Goal: Information Seeking & Learning: Learn about a topic

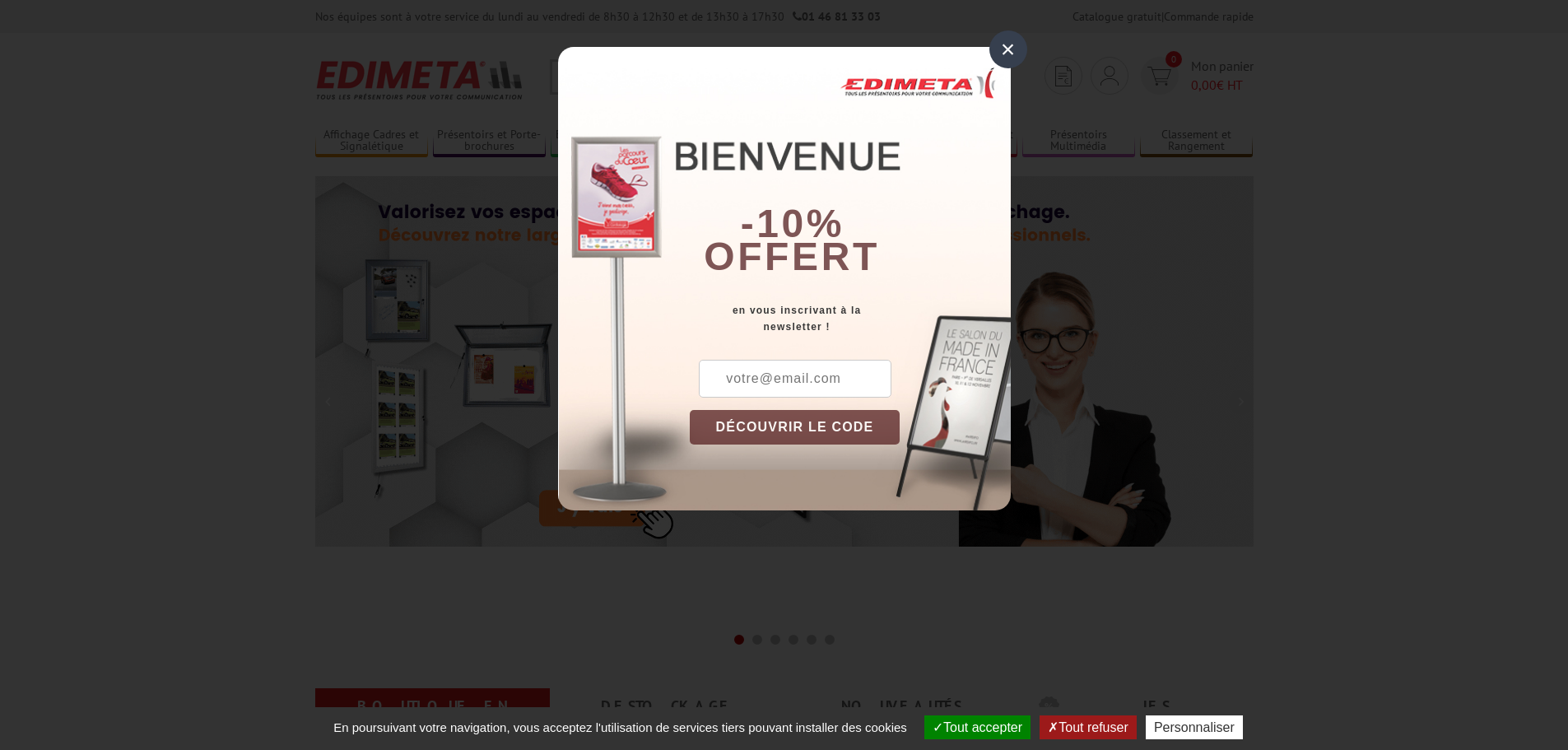
click at [995, 51] on div "×" at bounding box center [1009, 49] width 38 height 38
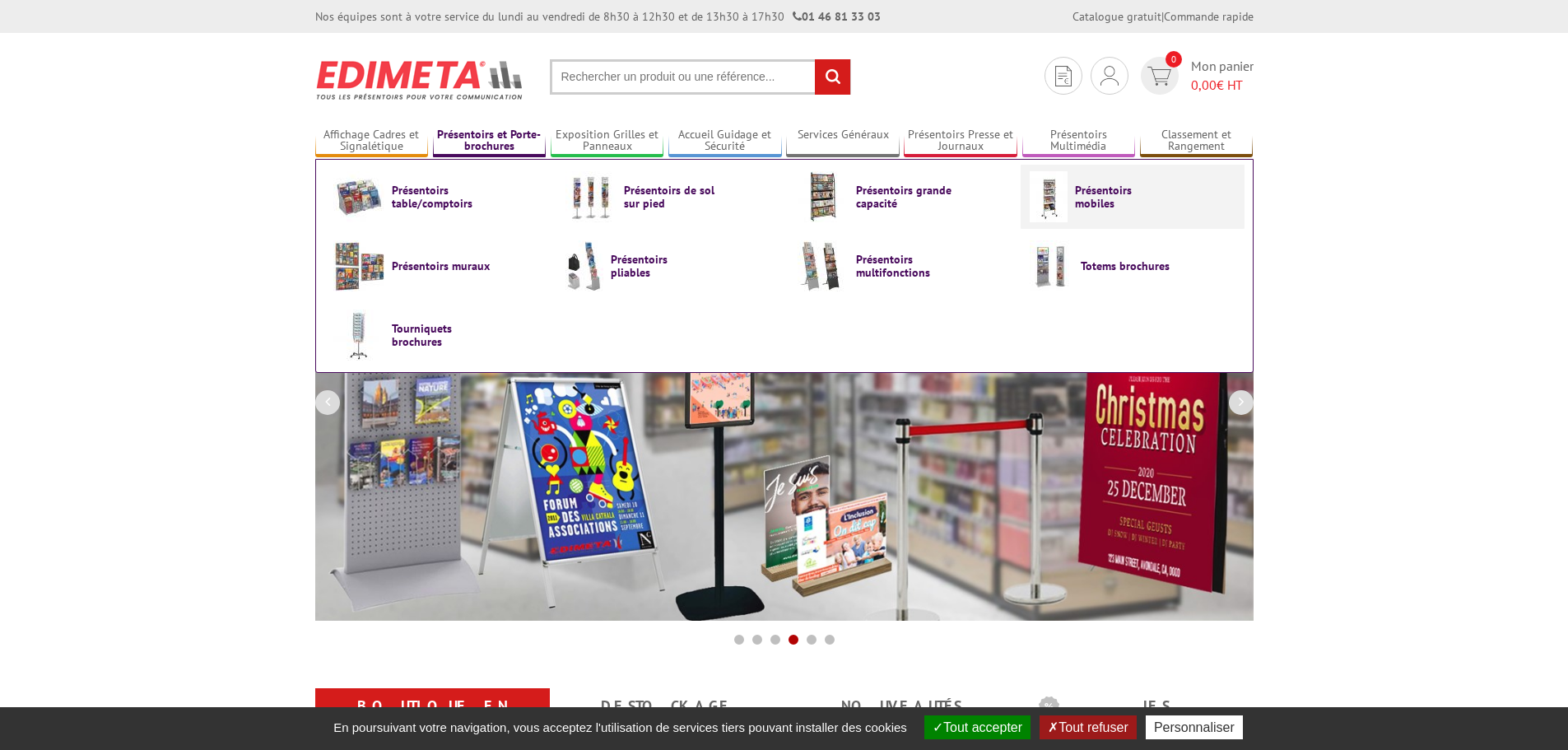
click at [1163, 202] on span "Présentoirs mobiles" at bounding box center [1124, 196] width 99 height 27
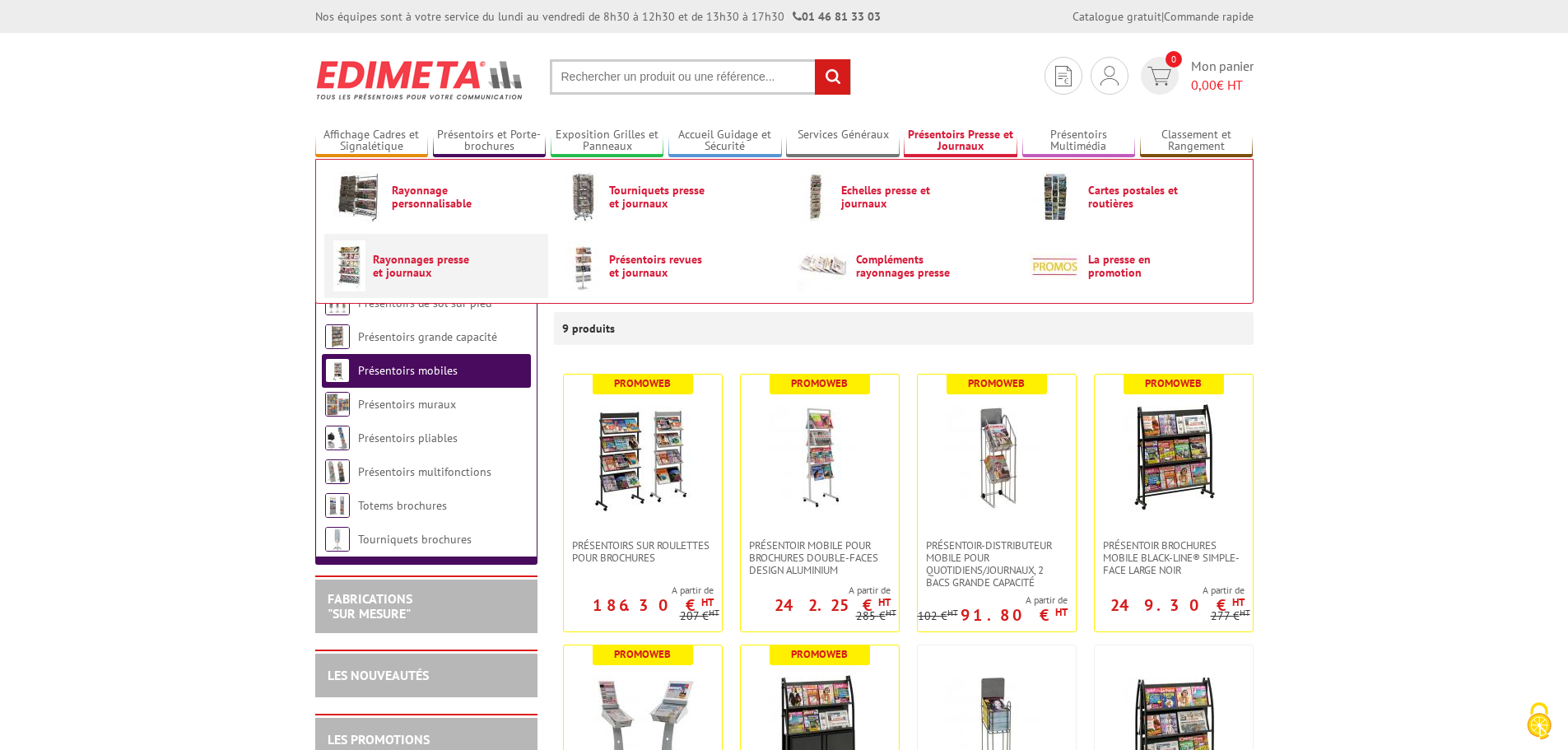
click at [411, 268] on span "Rayonnages presse et journaux" at bounding box center [422, 266] width 99 height 27
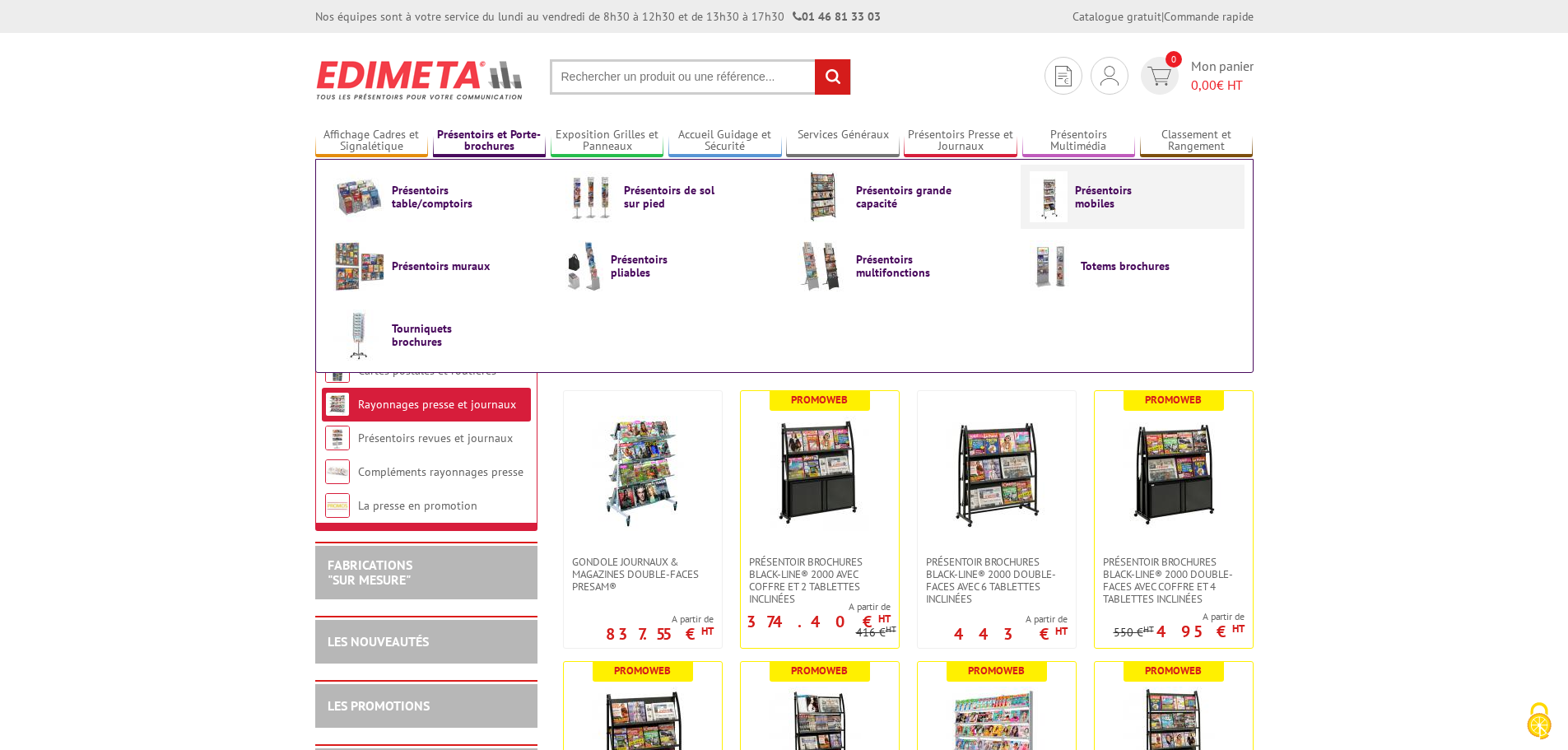
click at [1072, 199] on link "Présentoirs mobiles" at bounding box center [1132, 196] width 206 height 51
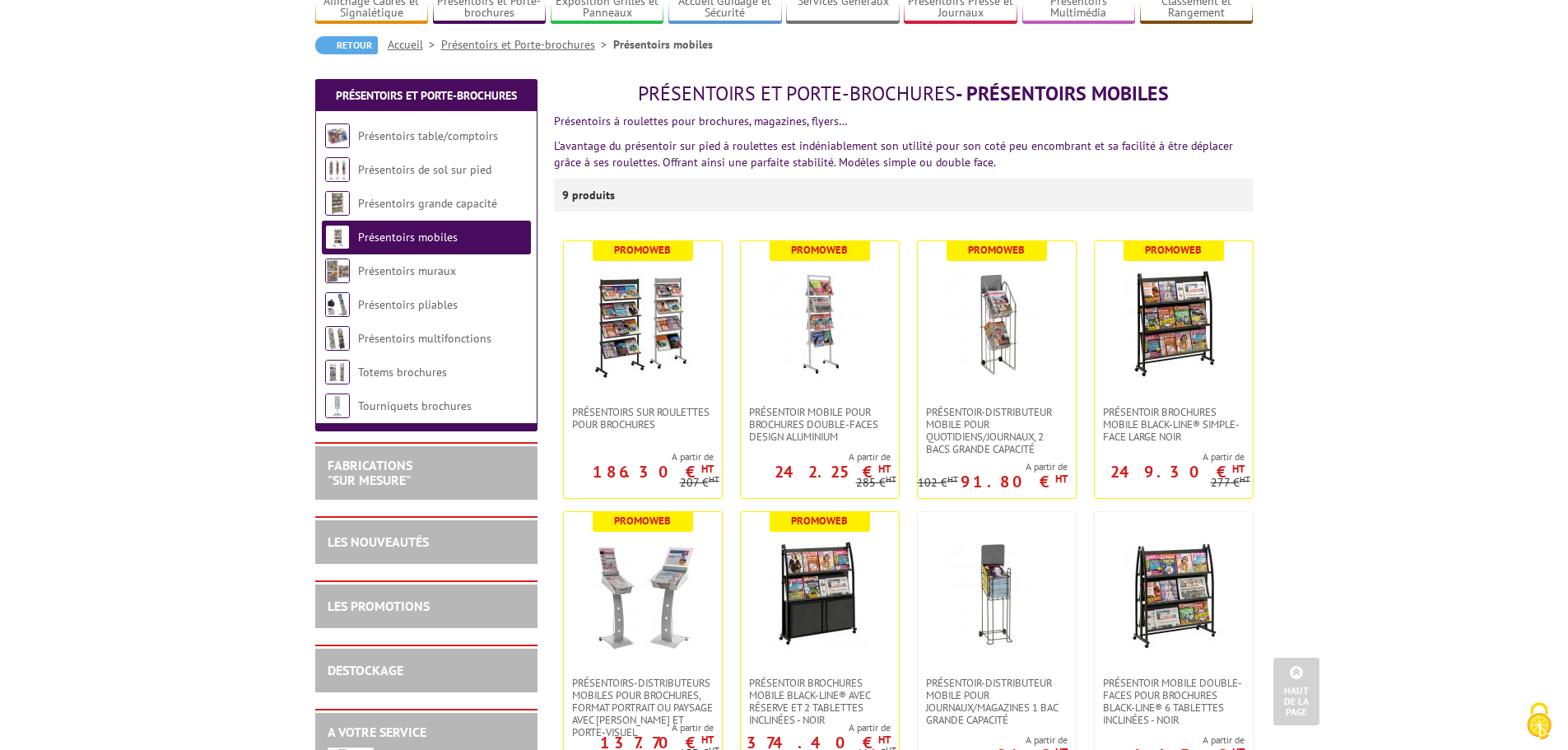
scroll to position [83, 0]
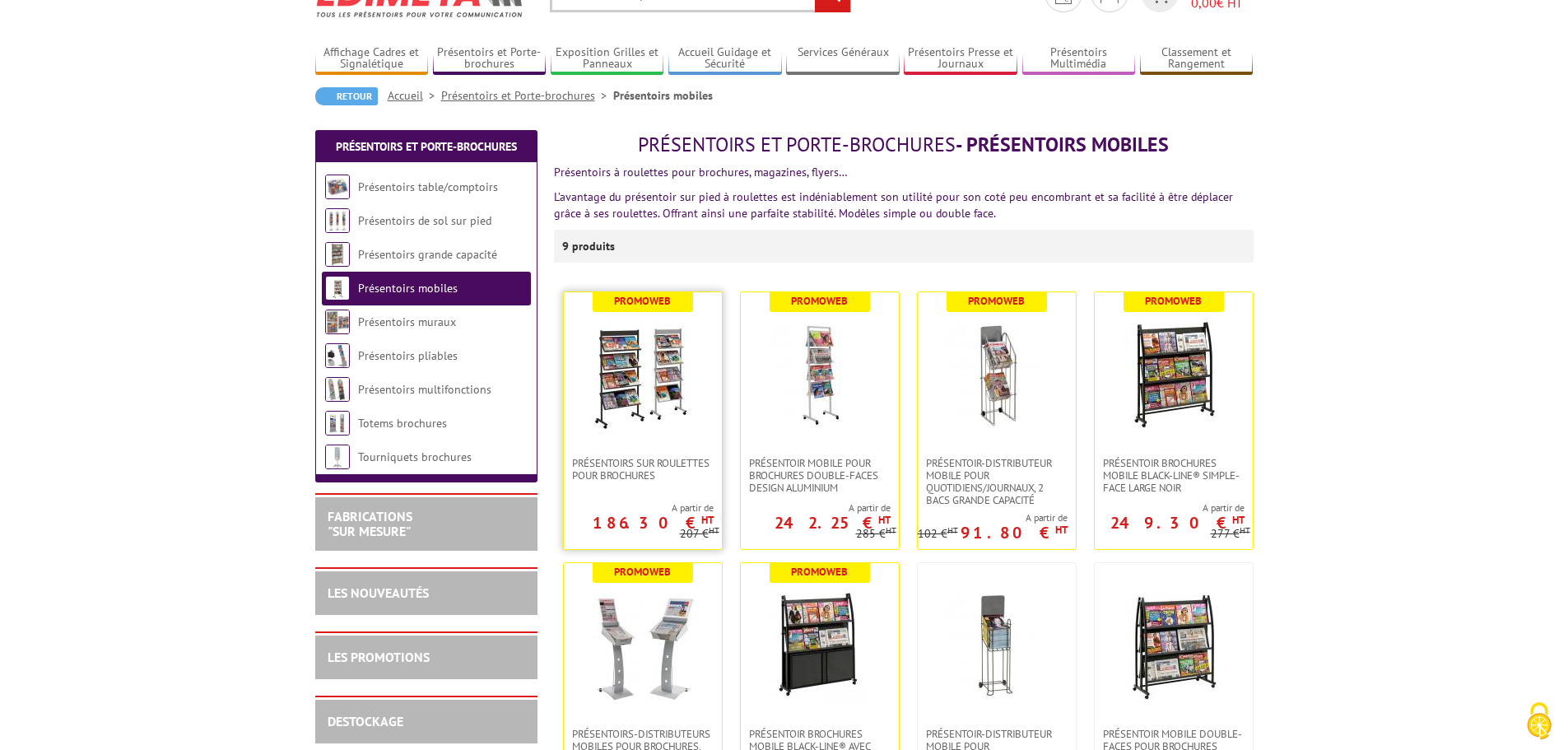
click at [591, 437] on link at bounding box center [643, 374] width 158 height 164
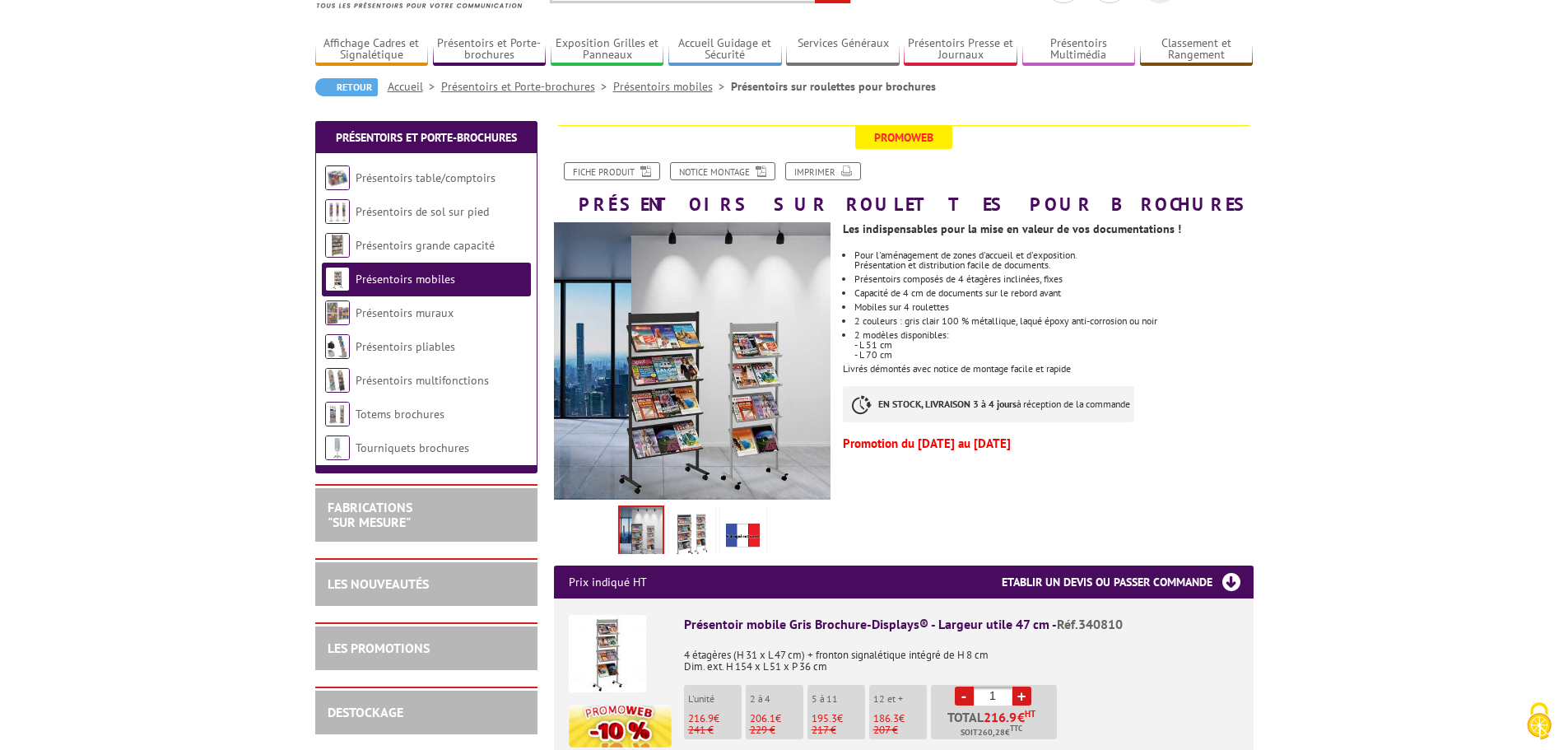
scroll to position [247, 0]
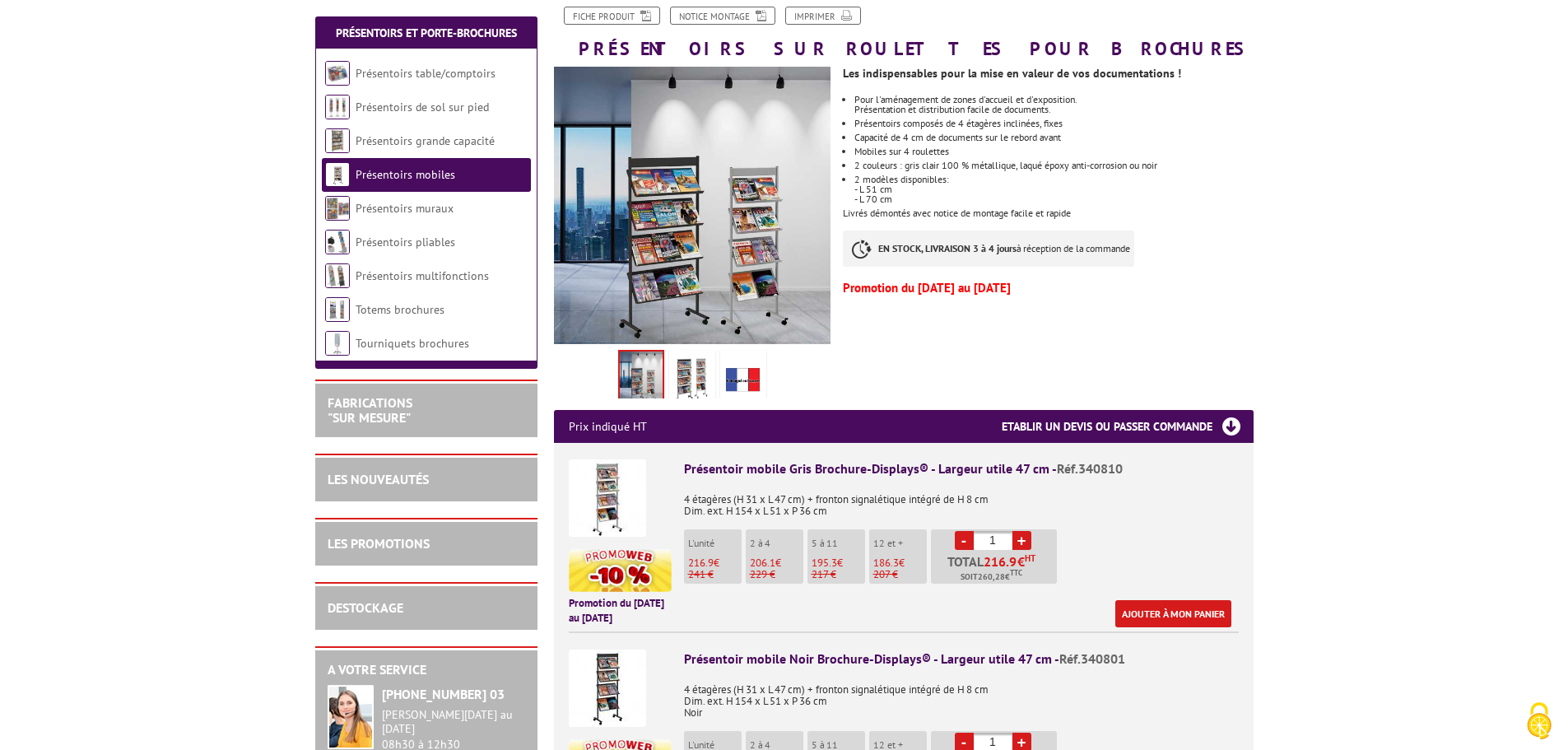
click at [692, 378] on img at bounding box center [692, 378] width 40 height 51
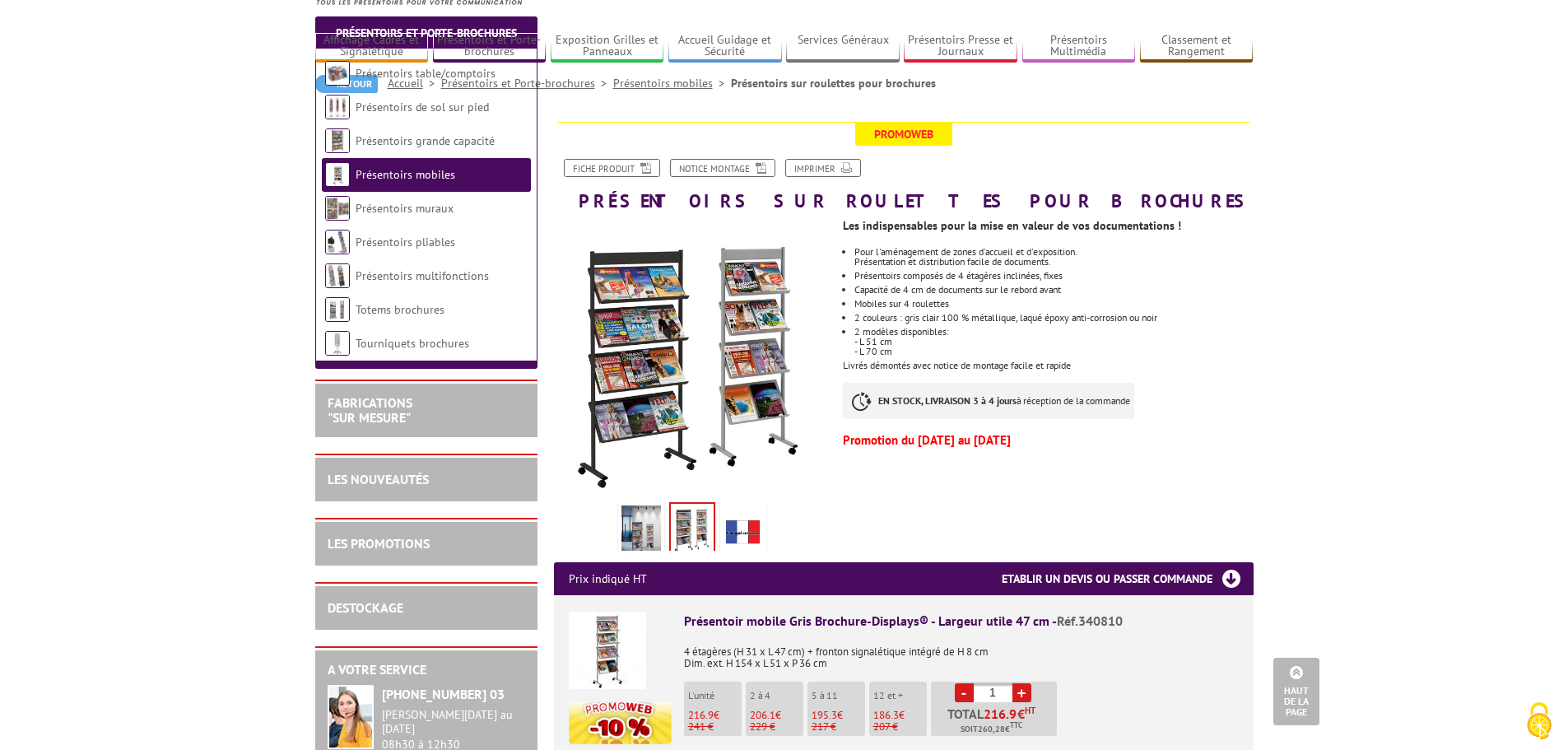
scroll to position [0, 0]
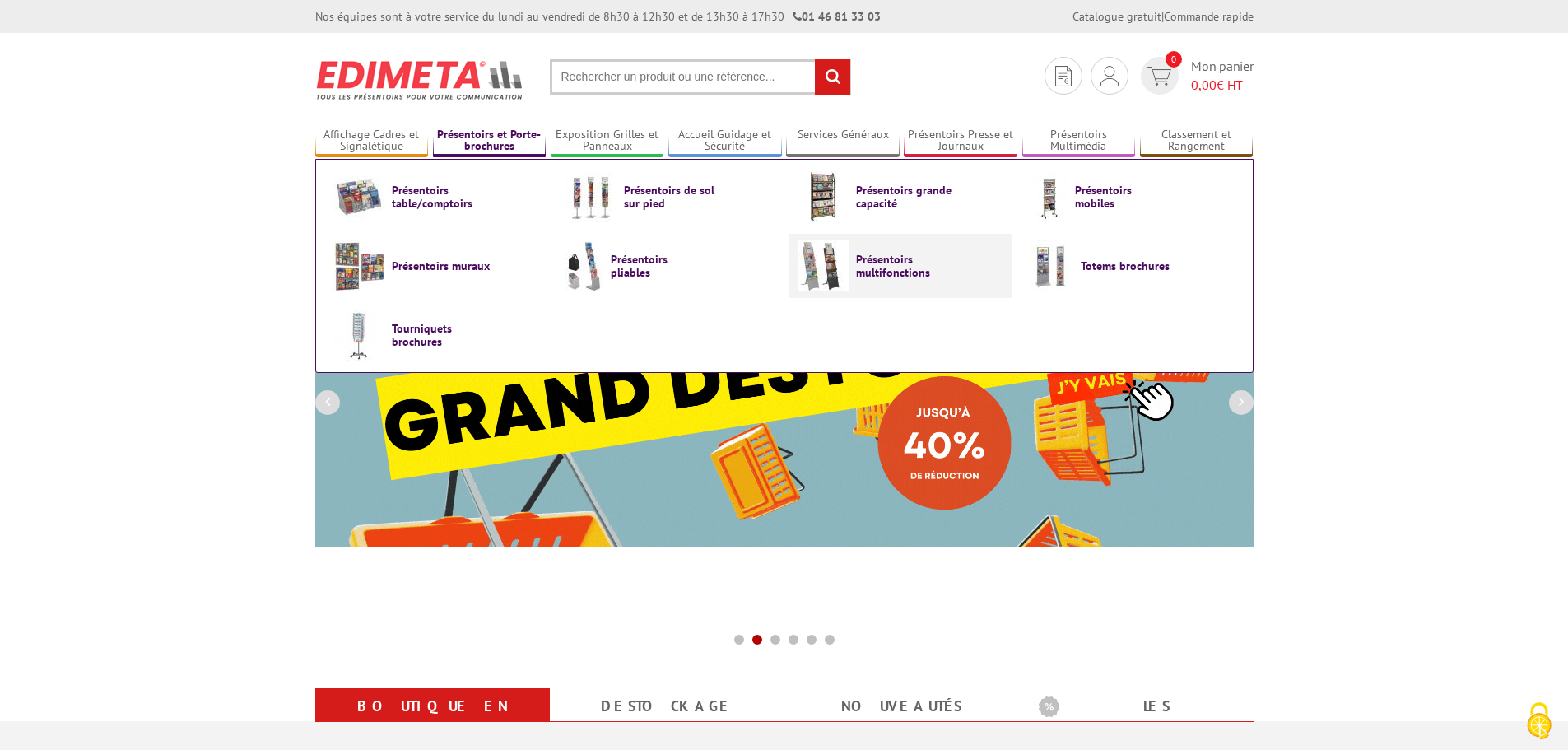
click at [849, 259] on link "Présentoirs multifonctions" at bounding box center [901, 266] width 206 height 51
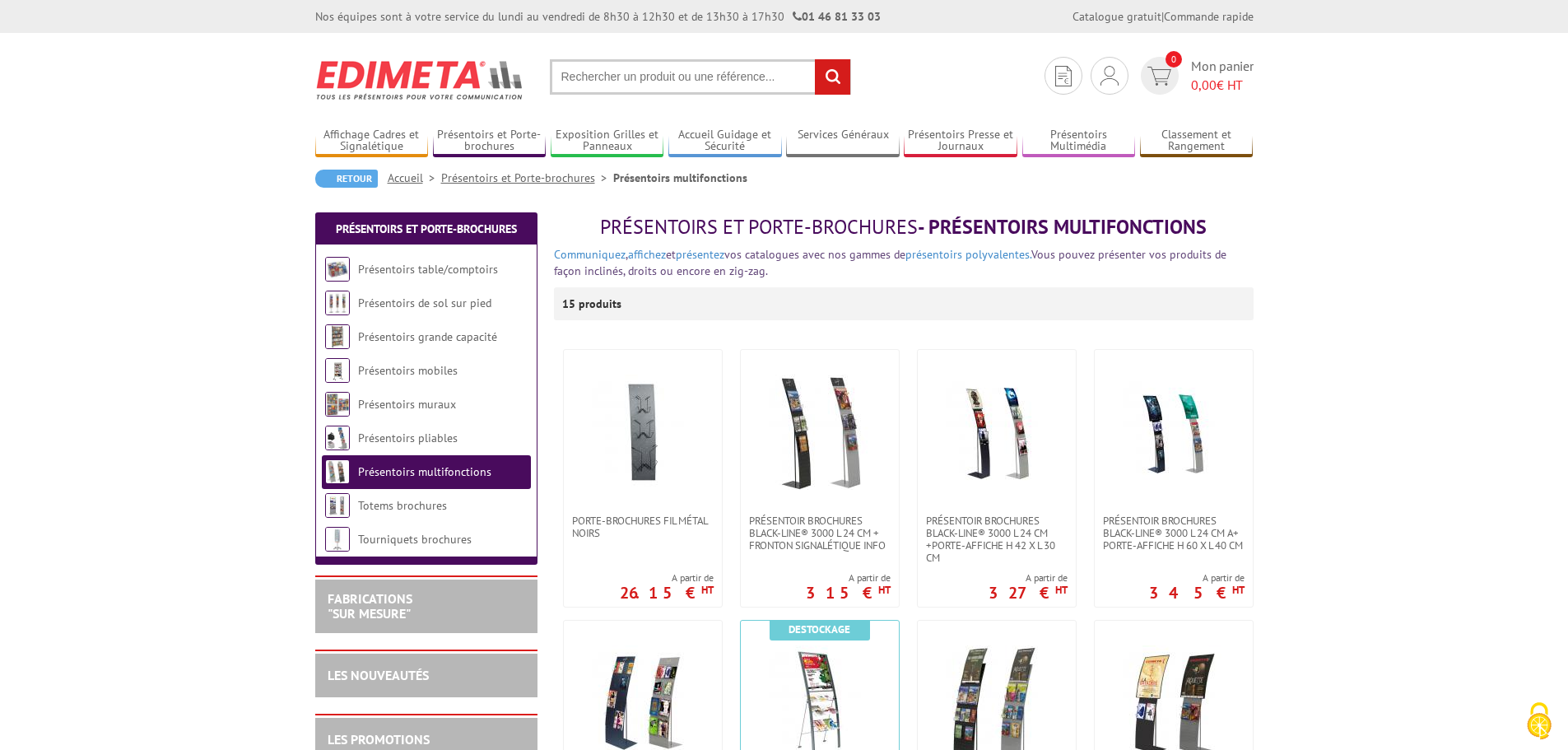
click at [597, 75] on input "text" at bounding box center [700, 77] width 301 height 35
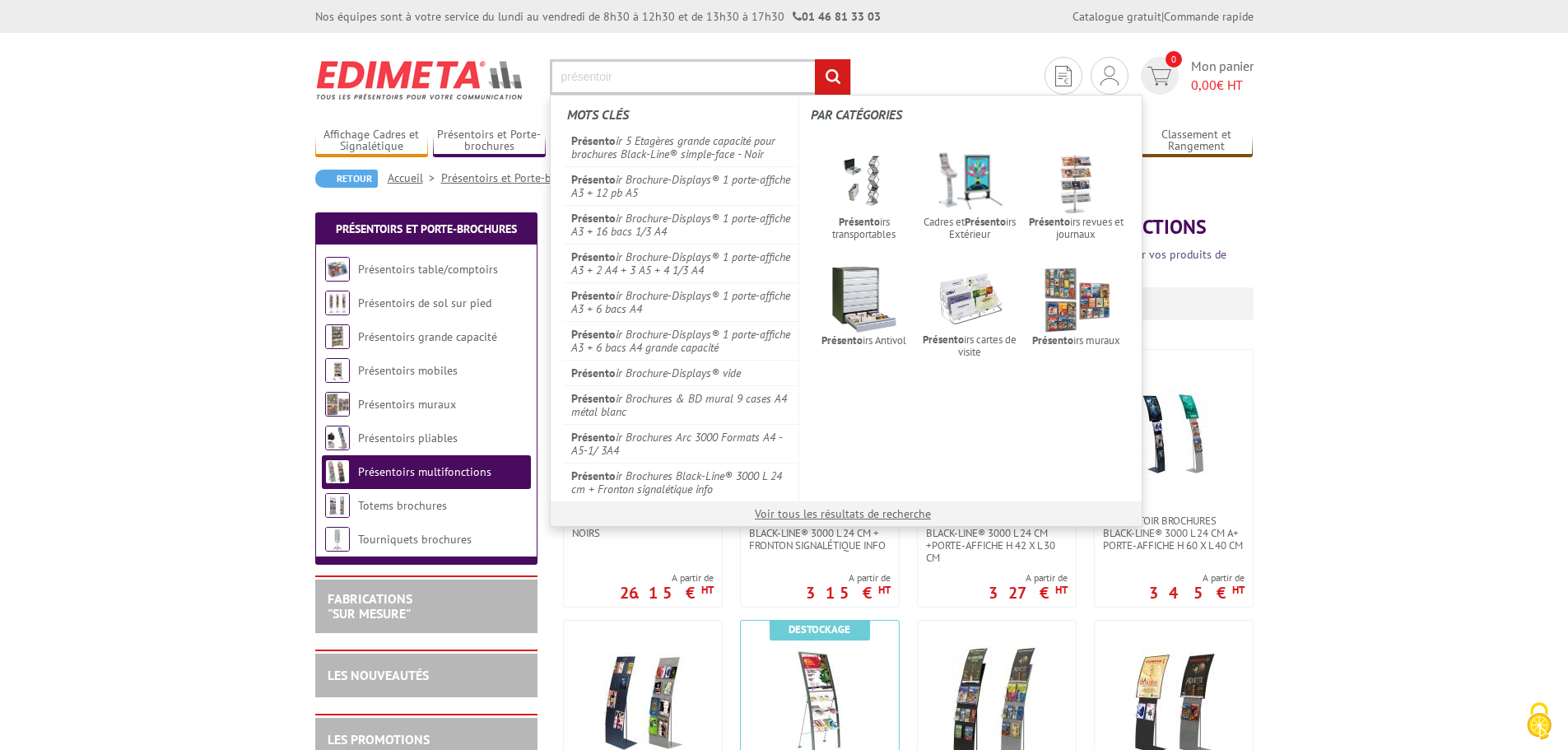
type input "présentoir"
click at [815, 59] on input "rechercher" at bounding box center [833, 77] width 35 height 35
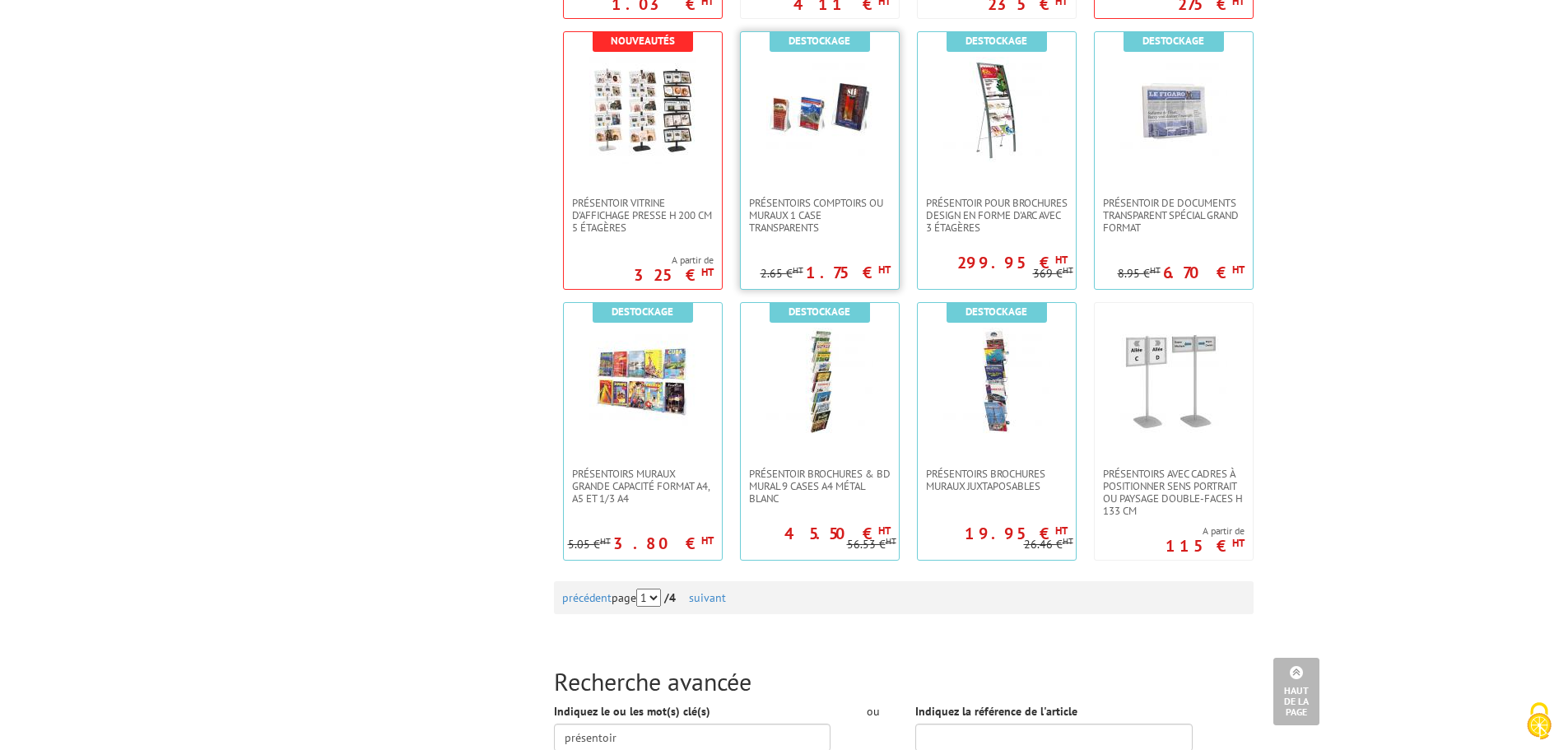
scroll to position [1565, 0]
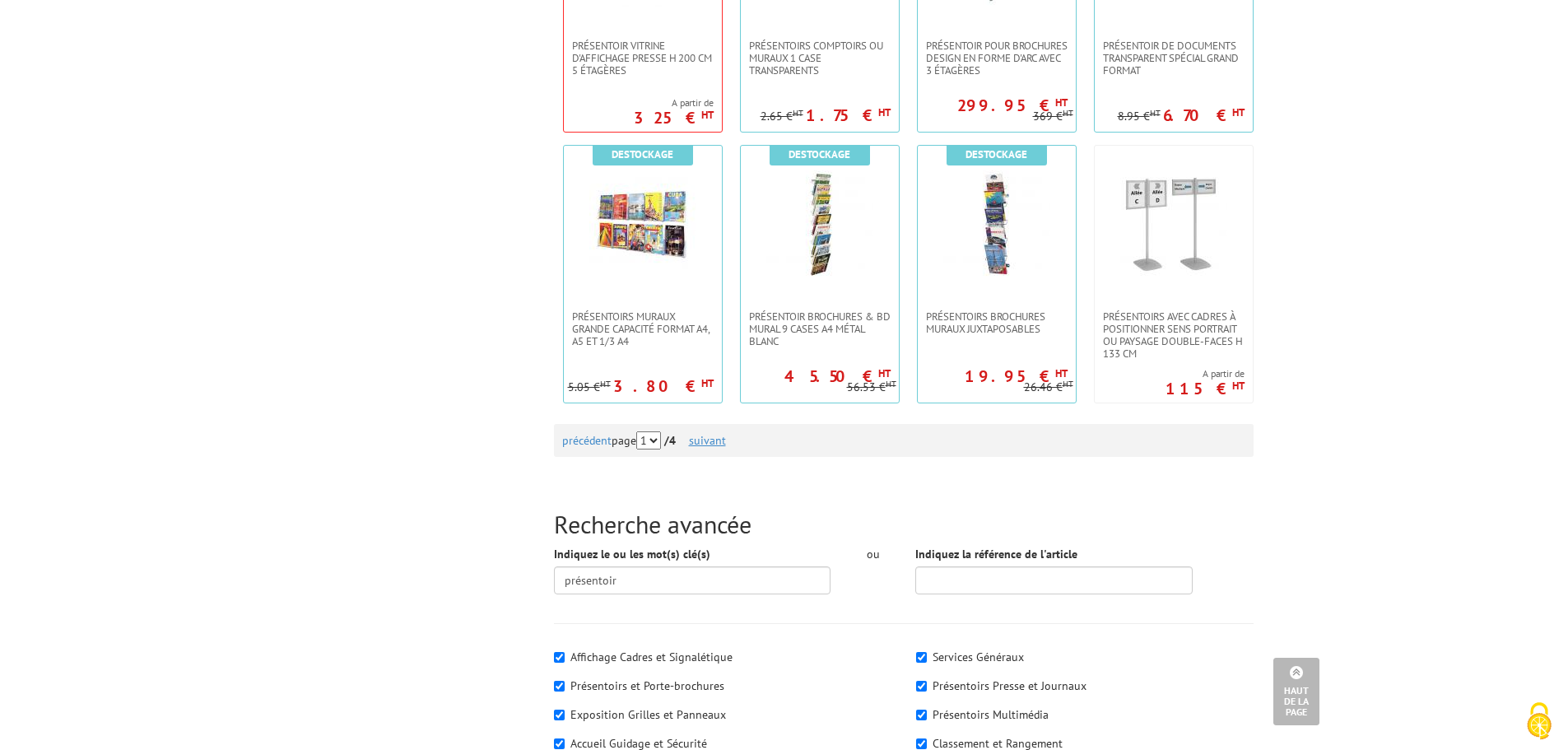
click at [716, 441] on link "suivant" at bounding box center [707, 440] width 37 height 15
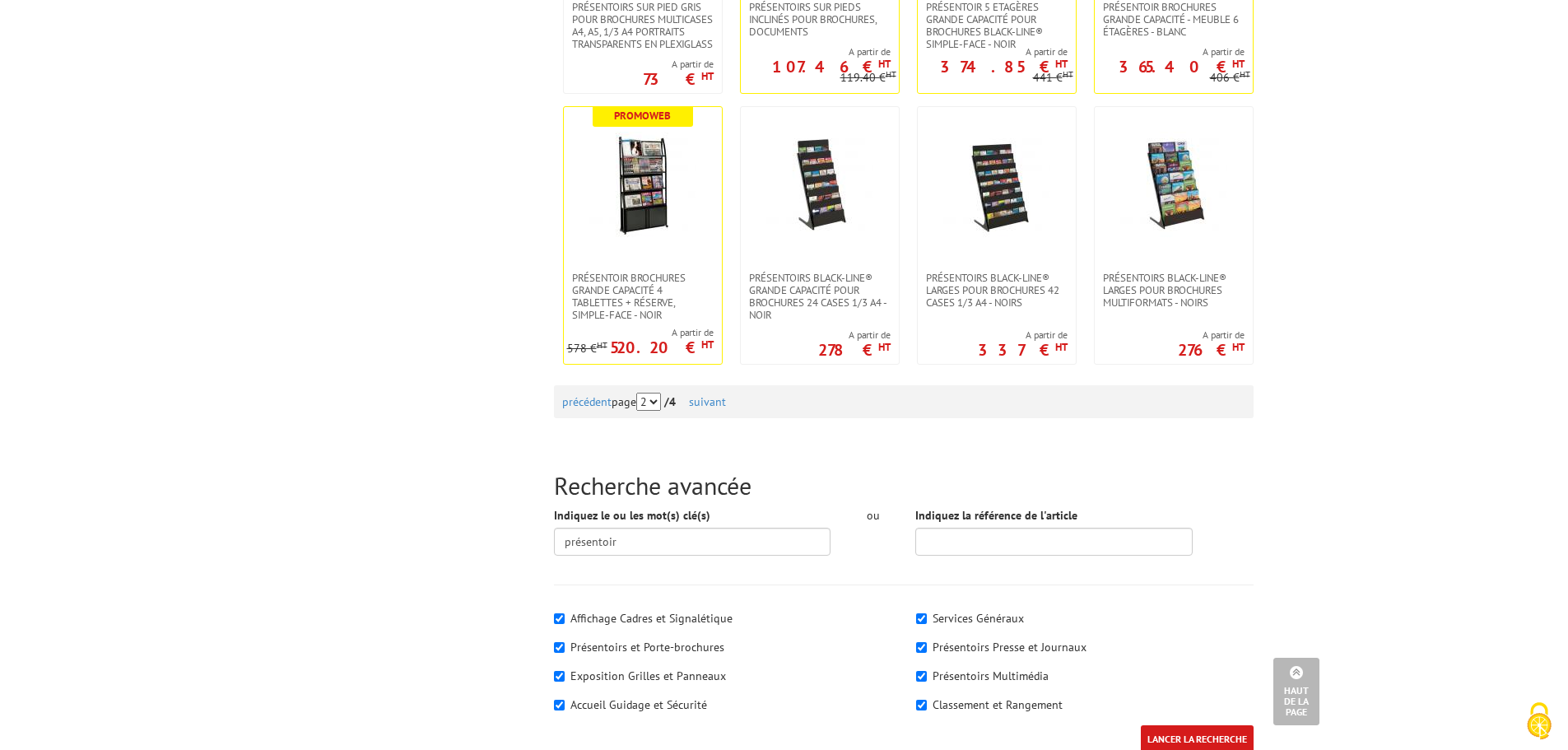
scroll to position [1729, 0]
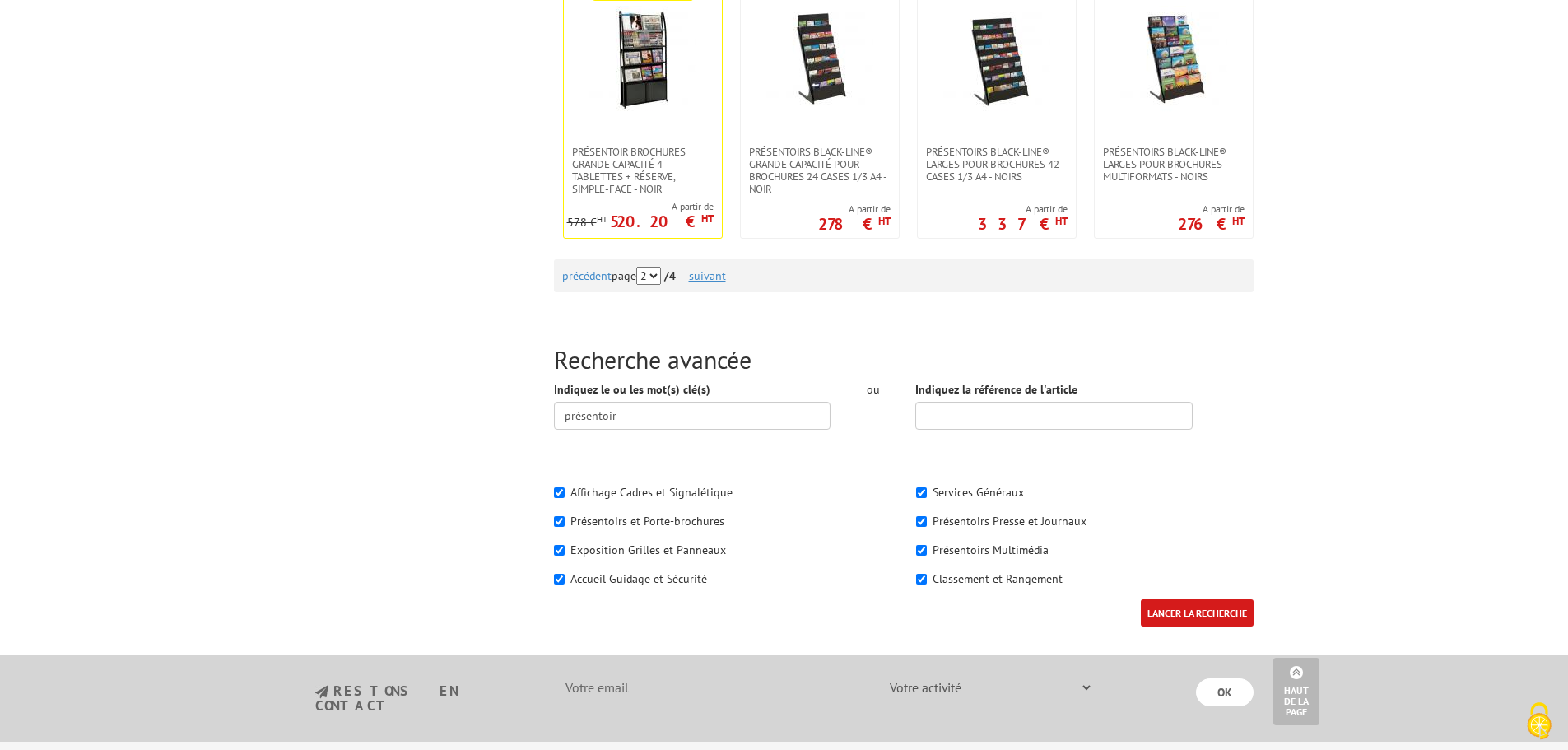
click at [716, 279] on link "suivant" at bounding box center [707, 275] width 37 height 15
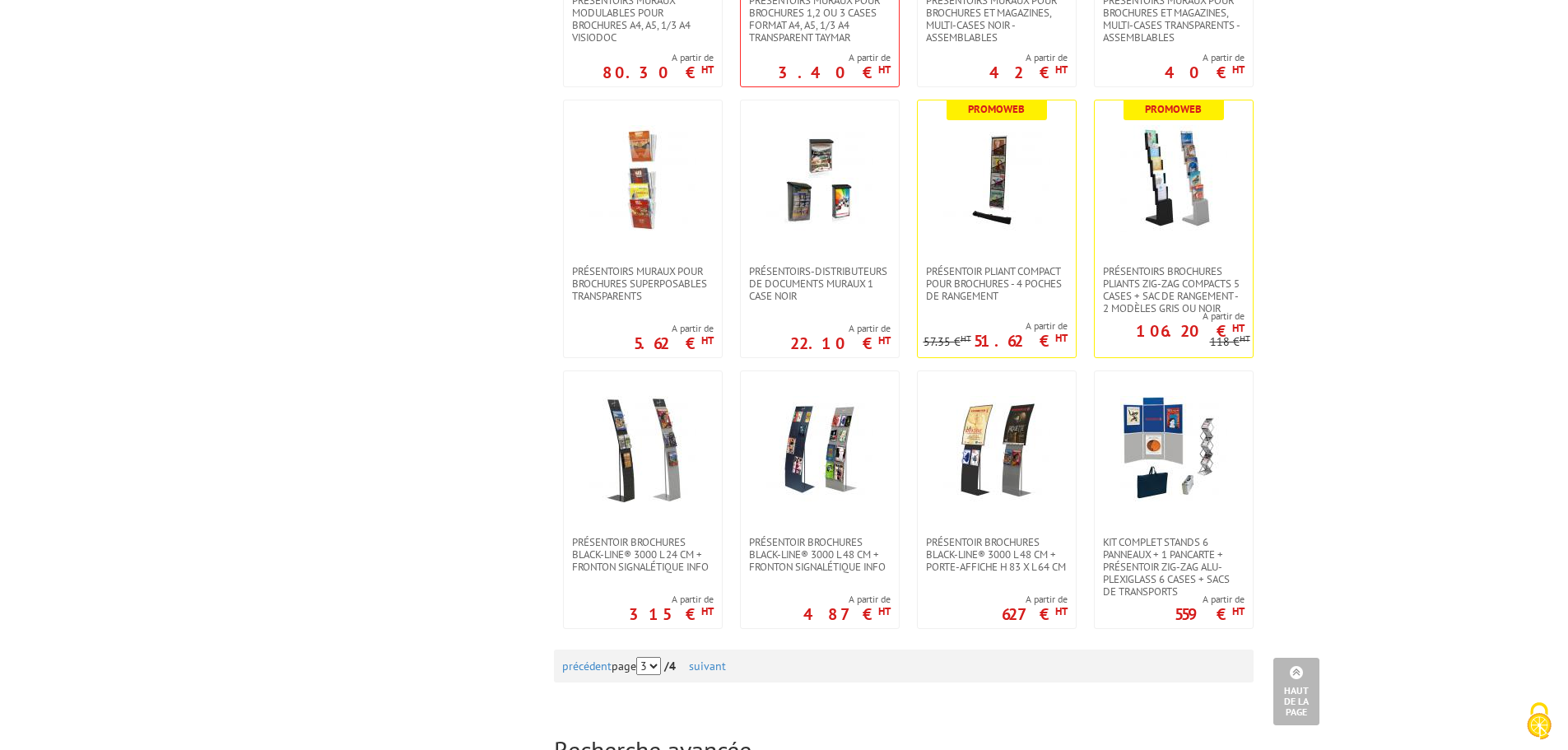
scroll to position [1399, 0]
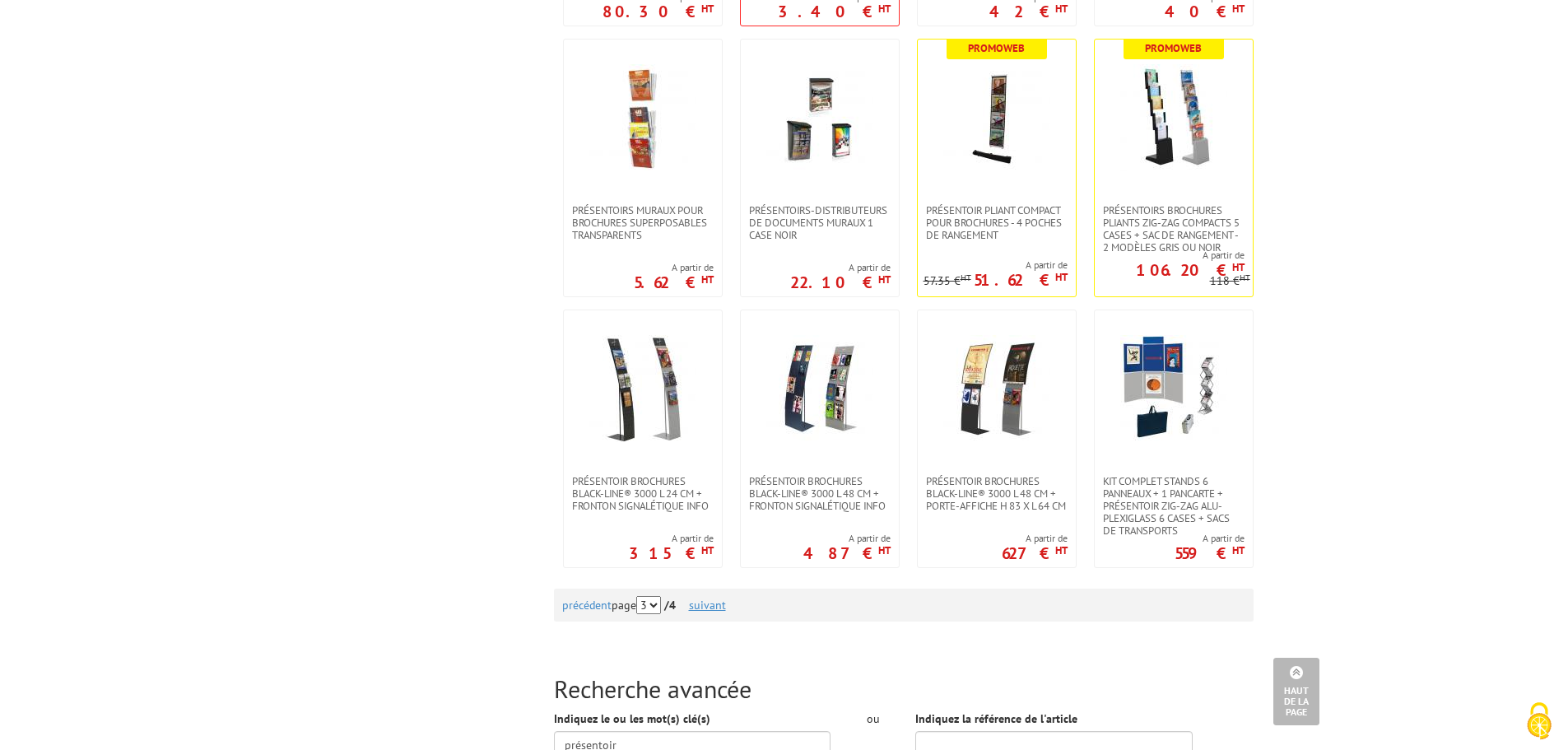
click at [726, 612] on link "suivant" at bounding box center [707, 605] width 37 height 15
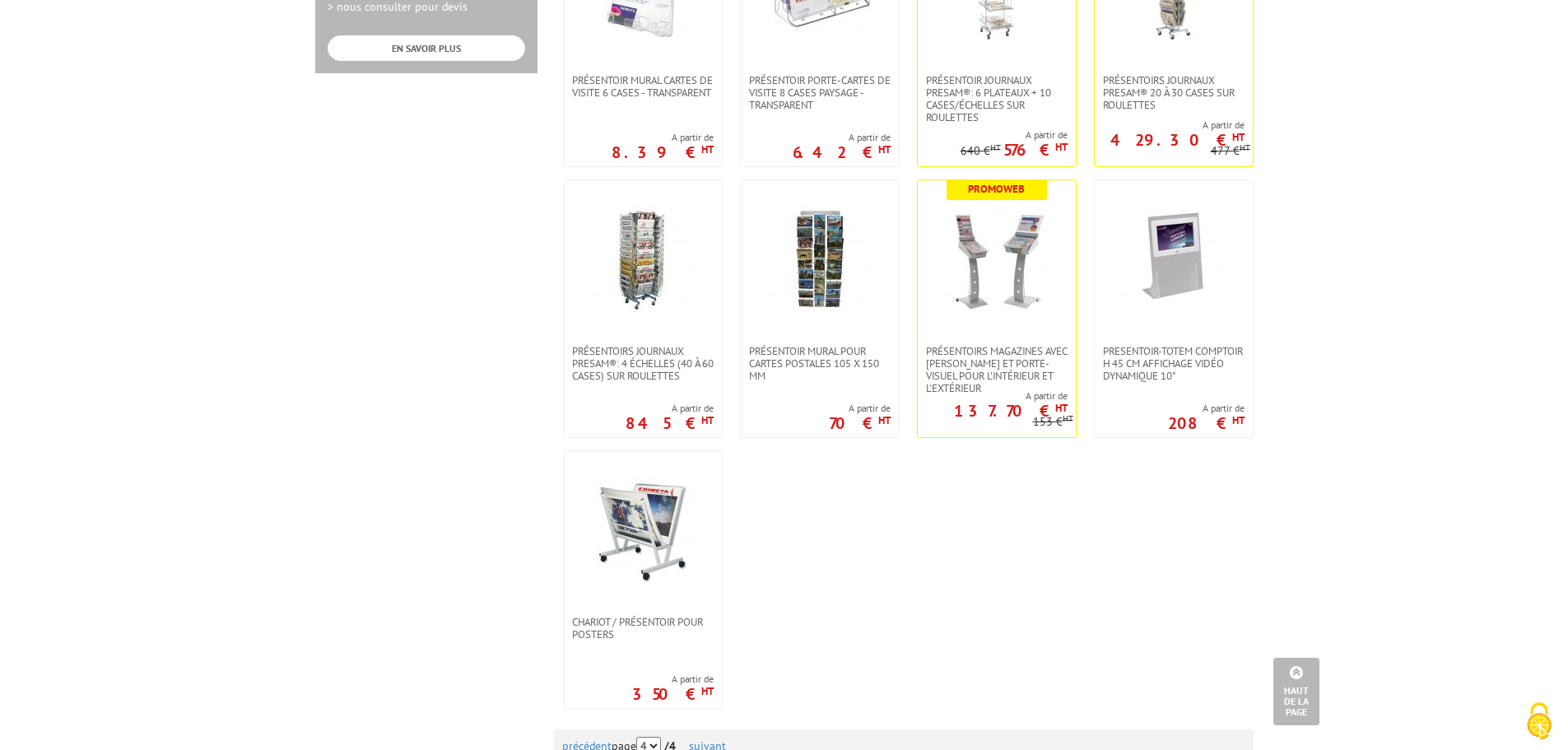
scroll to position [1070, 0]
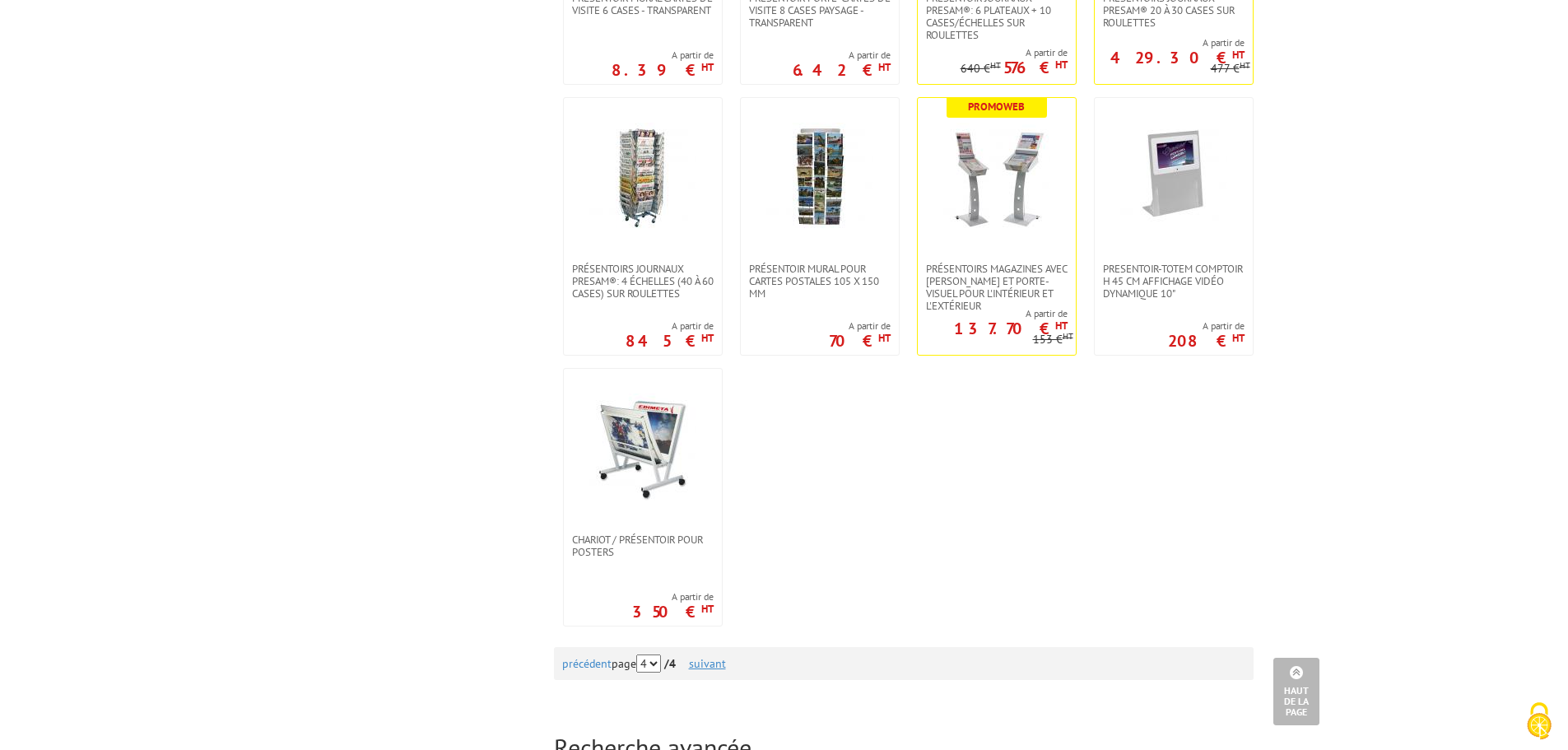
click at [718, 664] on link "suivant" at bounding box center [707, 663] width 37 height 15
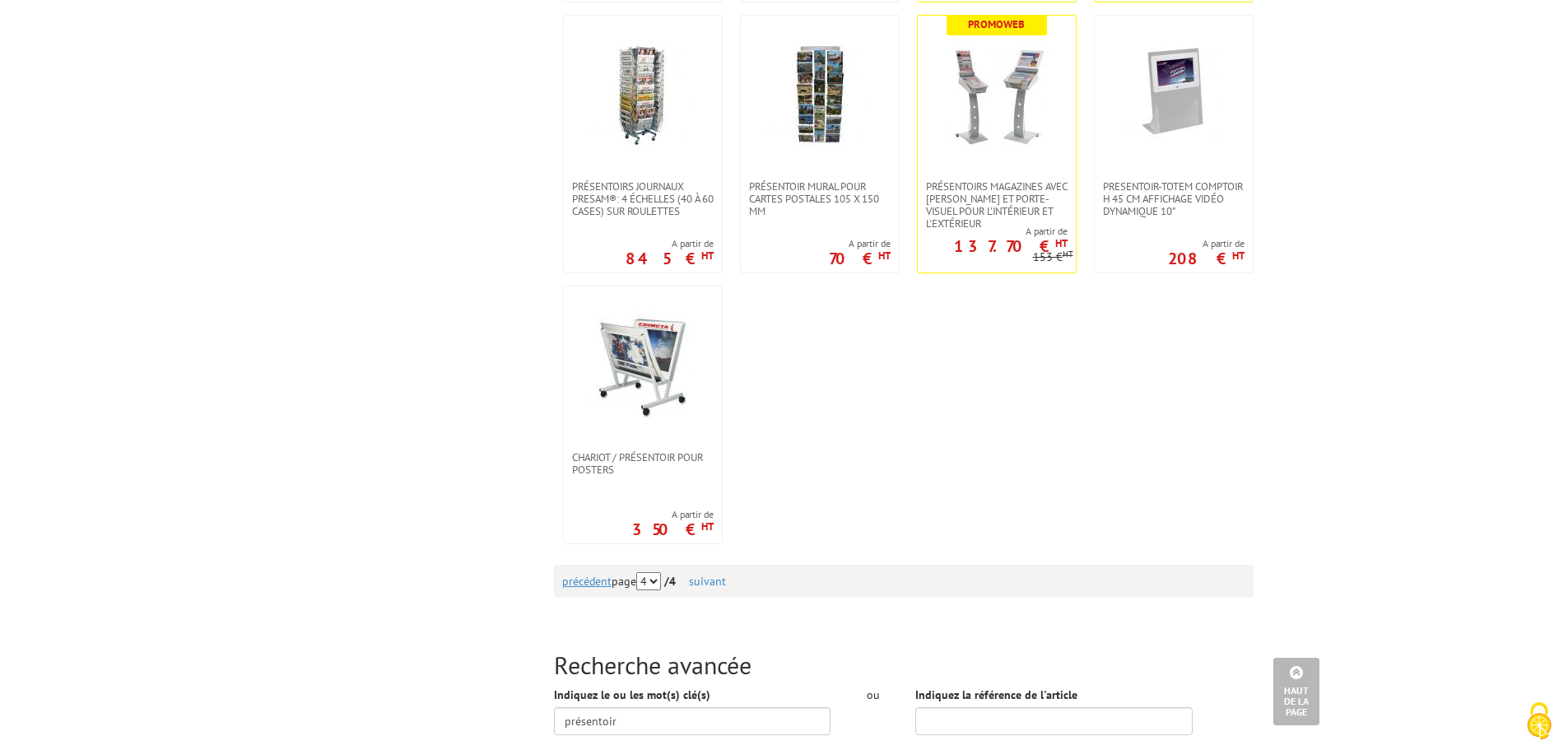
click at [577, 587] on link "précédent" at bounding box center [587, 581] width 49 height 15
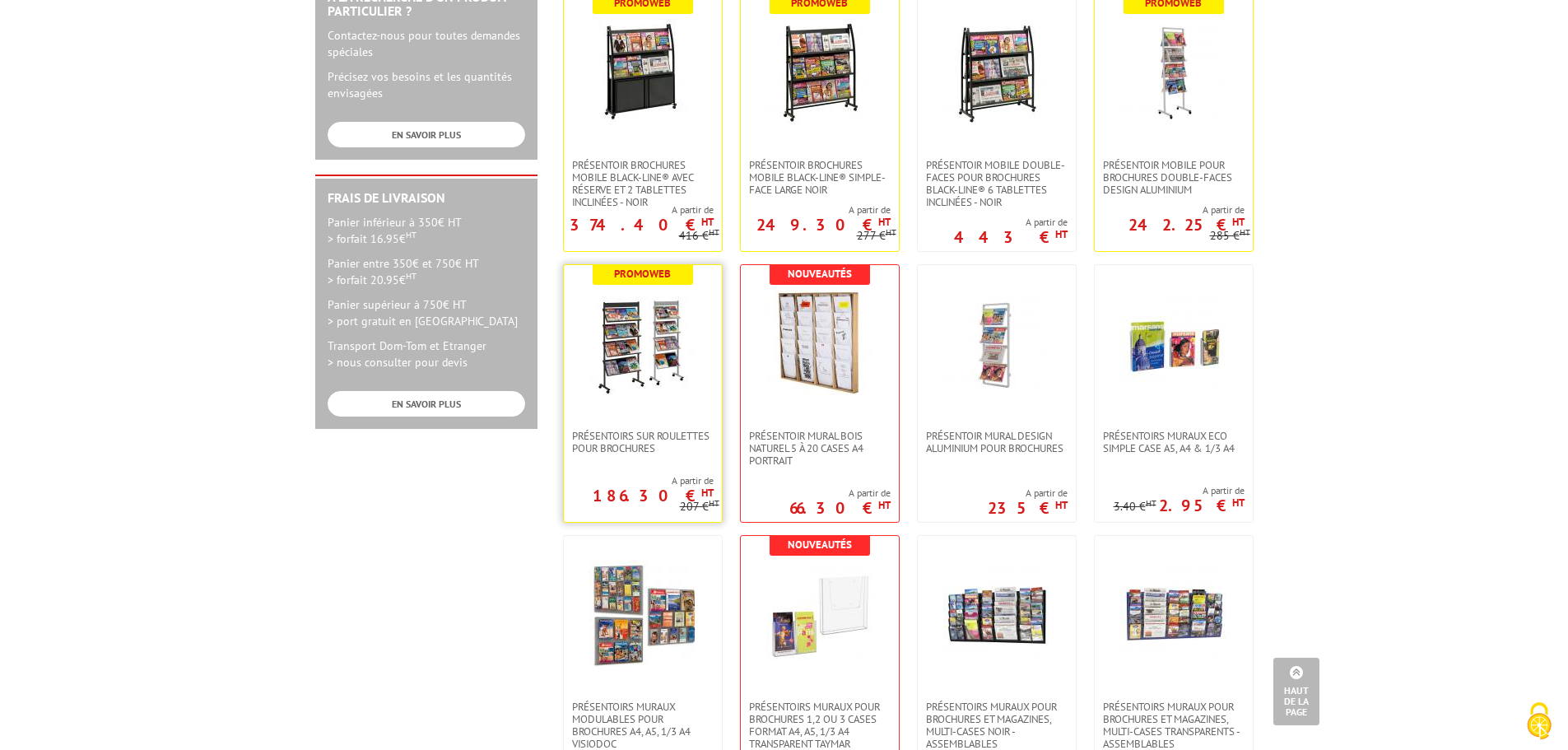
scroll to position [659, 0]
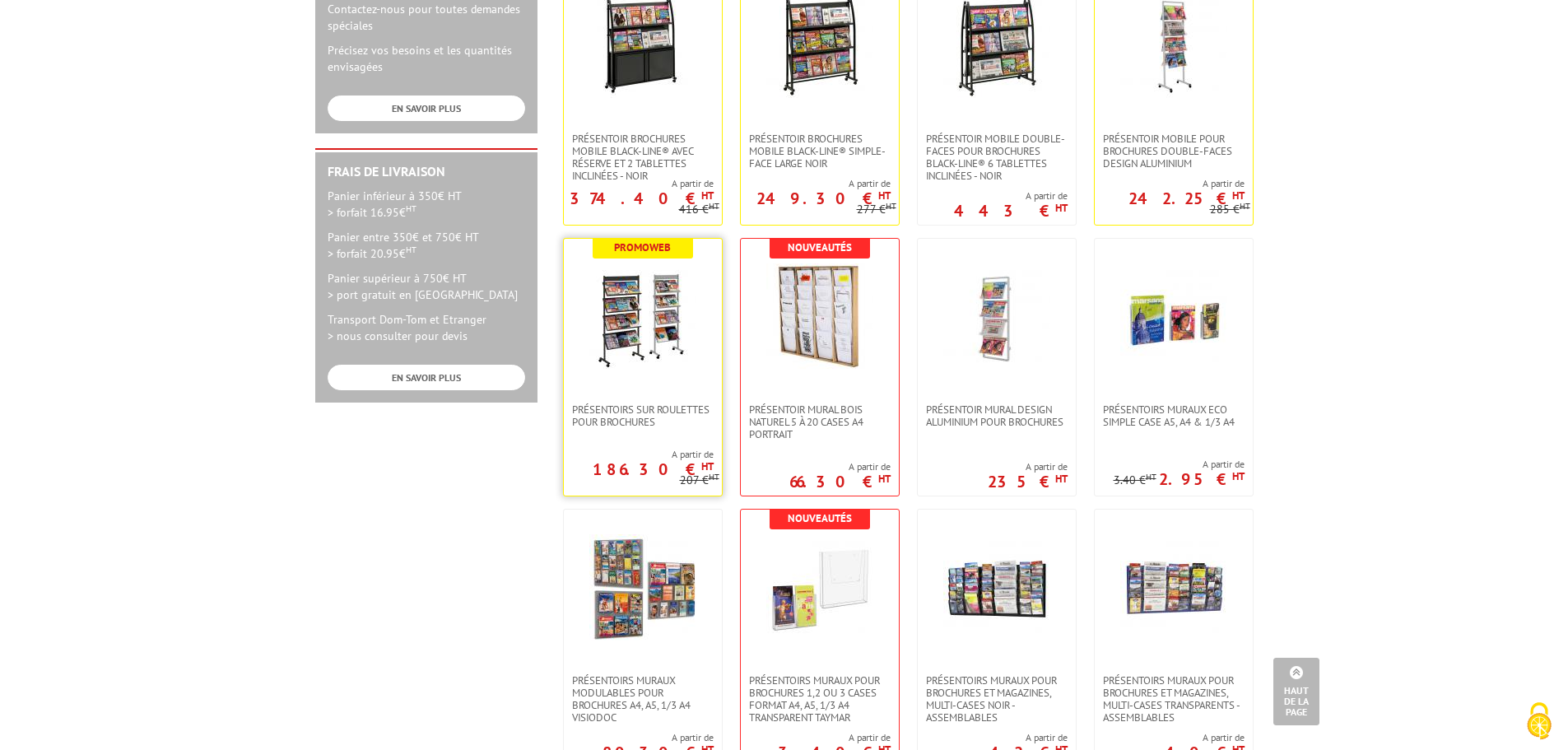
click at [588, 394] on link at bounding box center [643, 321] width 158 height 164
